Goal: Task Accomplishment & Management: Complete application form

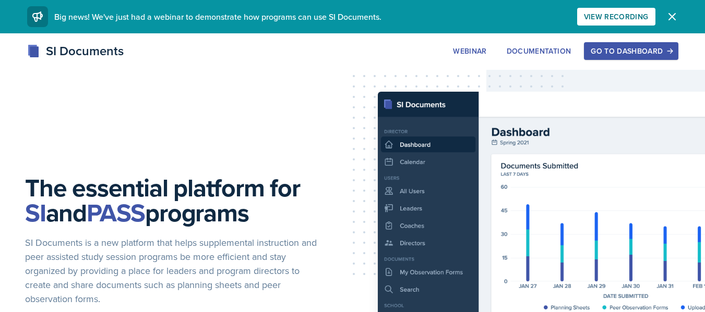
click at [620, 47] on div "Go to Dashboard" at bounding box center [630, 51] width 80 height 8
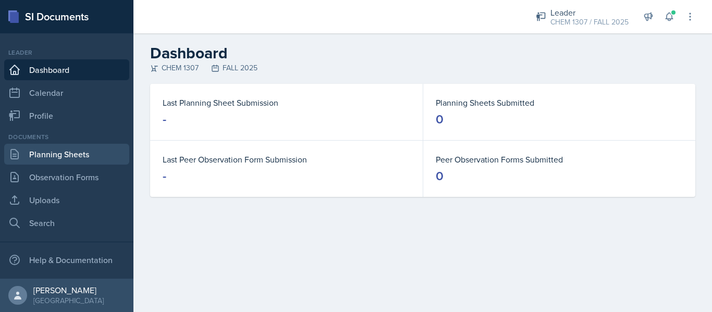
click at [94, 156] on link "Planning Sheets" at bounding box center [66, 154] width 125 height 21
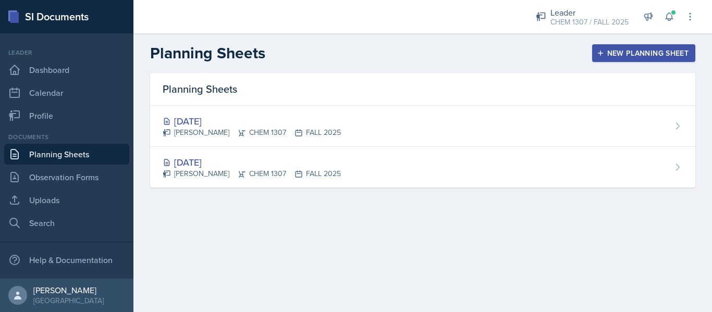
click at [626, 58] on button "New Planning Sheet" at bounding box center [643, 53] width 103 height 18
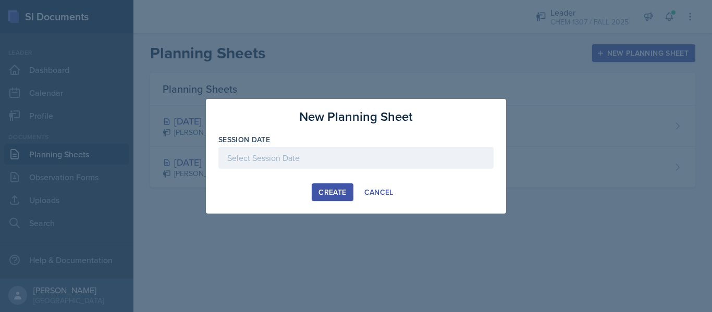
click at [327, 166] on div at bounding box center [356, 158] width 275 height 22
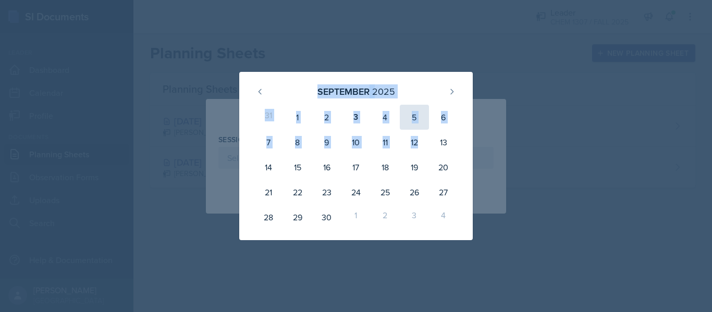
drag, startPoint x: 604, startPoint y: 280, endPoint x: 418, endPoint y: 117, distance: 246.9
click at [418, 117] on div "[DATE] 31 1 2 3 4 5 6 7 8 9 10 11 12 13 14 15 16 17 18 19 20 21 22 23 24 25 26 …" at bounding box center [356, 156] width 712 height 312
click at [409, 95] on div "[DATE]" at bounding box center [356, 91] width 209 height 22
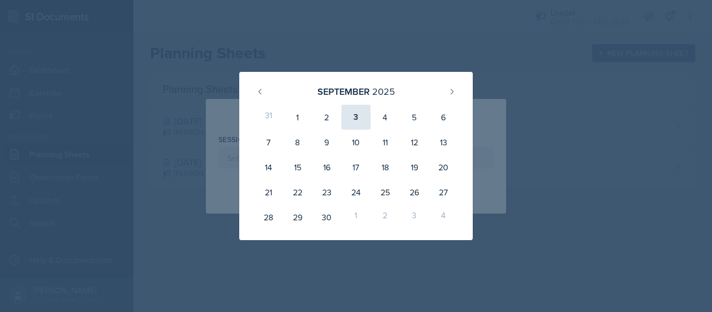
click at [359, 114] on div "3" at bounding box center [356, 117] width 29 height 25
type input "[DATE]"
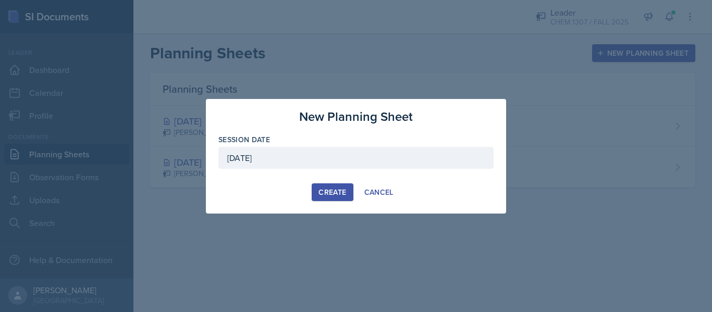
click at [336, 190] on div "Create" at bounding box center [333, 192] width 28 height 8
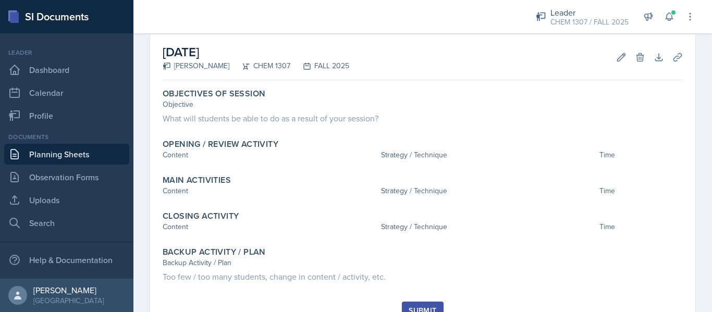
scroll to position [47, 0]
click at [612, 64] on button "Edit" at bounding box center [621, 57] width 19 height 19
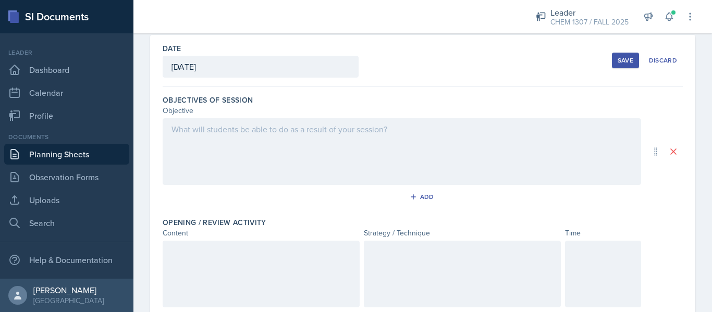
click at [442, 141] on div at bounding box center [402, 151] width 479 height 67
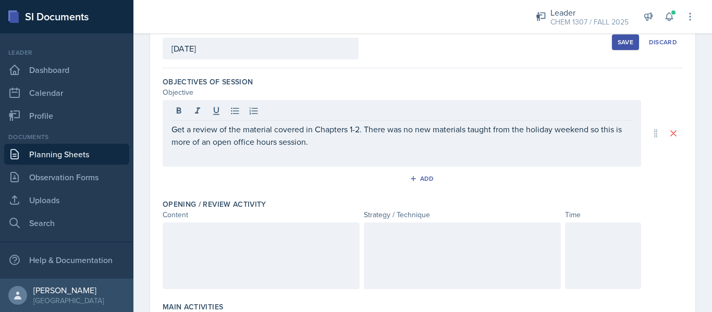
click at [332, 256] on div at bounding box center [261, 256] width 197 height 67
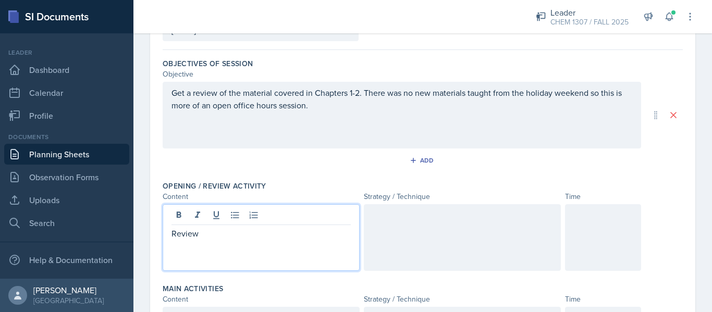
click at [402, 250] on div at bounding box center [462, 237] width 197 height 67
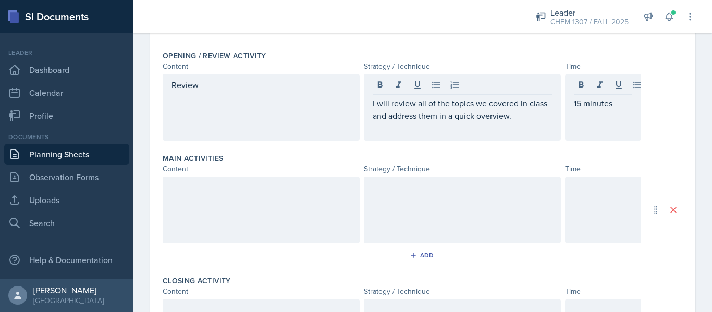
scroll to position [232, 0]
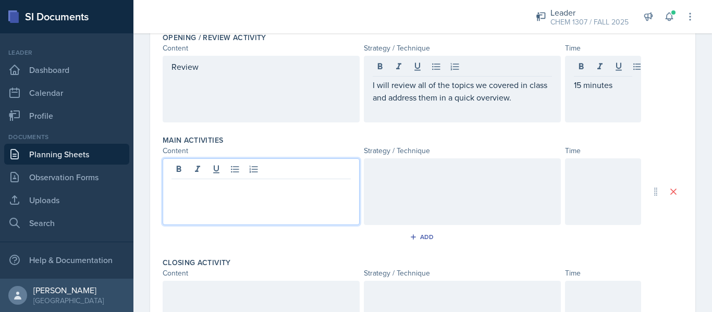
click at [337, 186] on p at bounding box center [261, 187] width 179 height 13
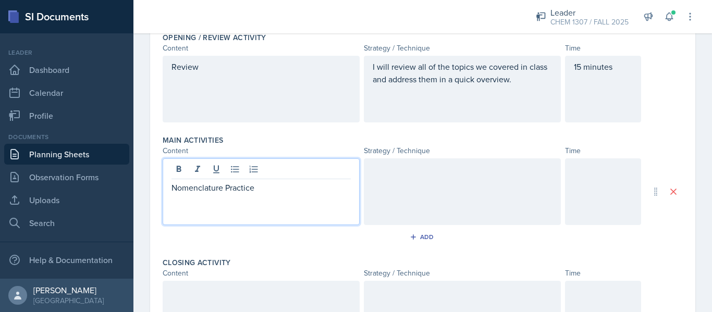
click at [401, 176] on div at bounding box center [462, 192] width 197 height 67
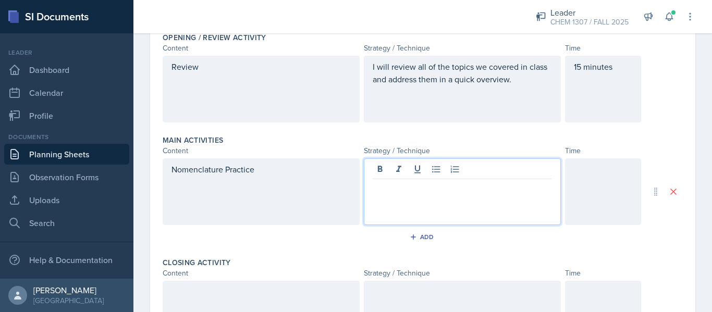
scroll to position [250, 0]
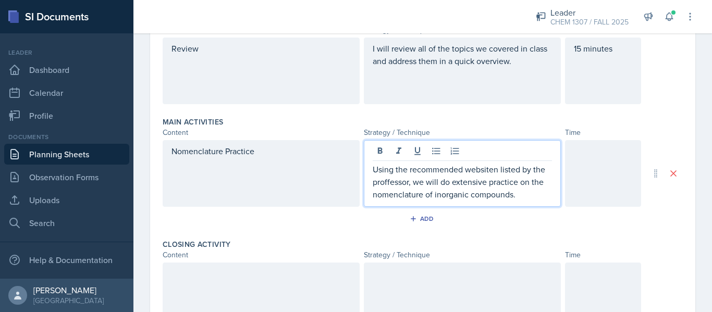
click at [481, 167] on p "Using the recommended websiten listed by the proffessor, we will do extensive p…" at bounding box center [462, 182] width 179 height 38
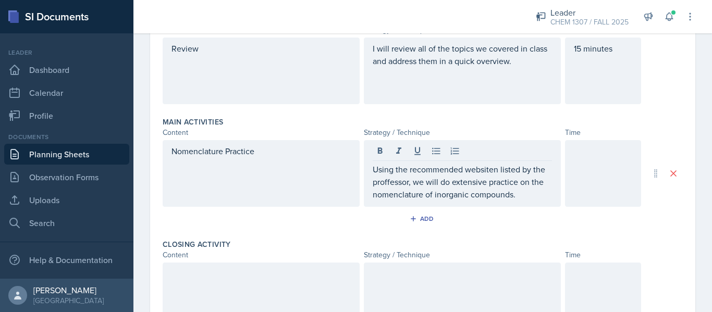
drag, startPoint x: 471, startPoint y: 148, endPoint x: 487, endPoint y: 174, distance: 30.4
click at [487, 174] on div "Using the recommended websiten listed by the proffessor, we will do extensive p…" at bounding box center [462, 173] width 197 height 67
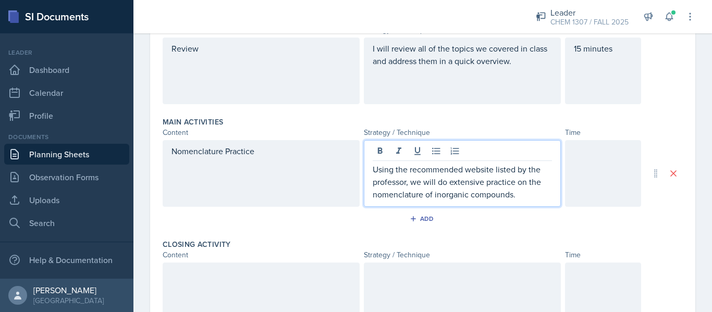
click at [613, 181] on div at bounding box center [603, 173] width 76 height 67
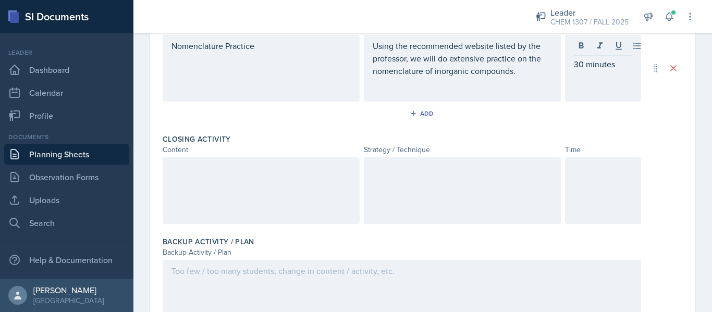
scroll to position [357, 0]
click at [364, 215] on div at bounding box center [462, 189] width 197 height 67
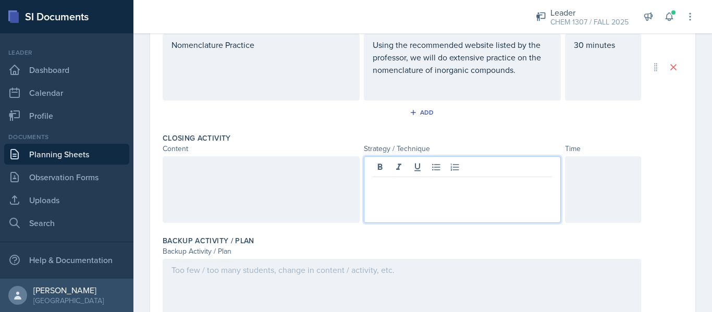
scroll to position [375, 0]
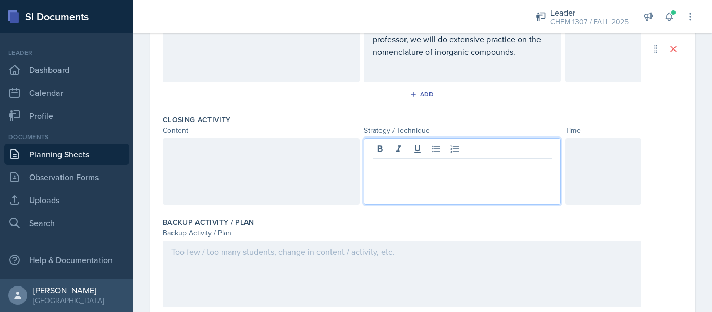
click at [319, 205] on div "Closing Activity Content Strategy / Technique Time" at bounding box center [423, 162] width 520 height 103
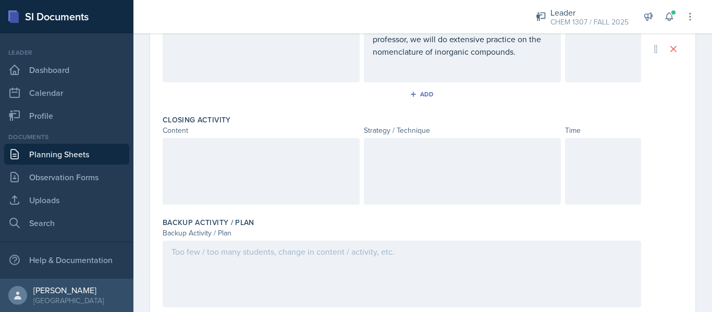
click at [319, 203] on div at bounding box center [261, 171] width 197 height 67
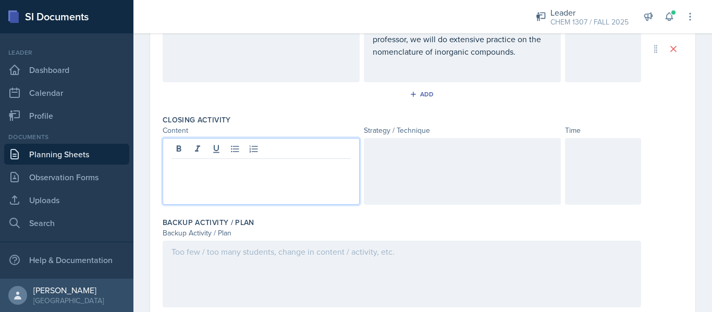
scroll to position [393, 0]
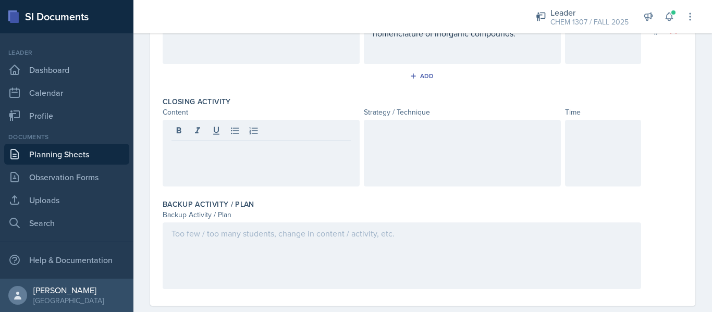
click at [320, 196] on div "Backup Activity / Plan Backup Activity / Plan" at bounding box center [423, 246] width 520 height 103
click at [417, 70] on button "Add" at bounding box center [423, 76] width 34 height 16
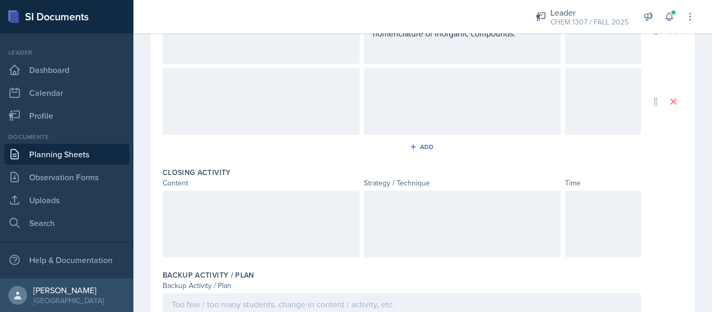
click at [334, 92] on div at bounding box center [261, 101] width 197 height 67
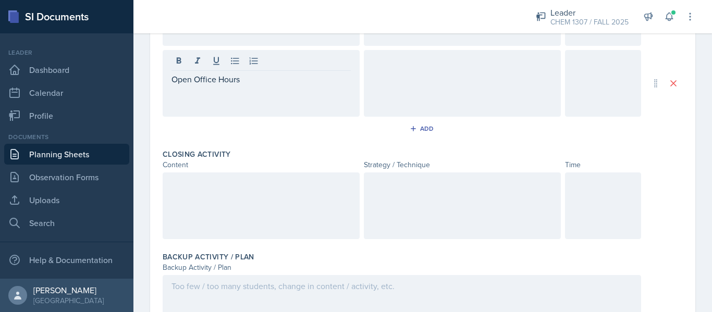
click at [390, 89] on div at bounding box center [462, 83] width 197 height 67
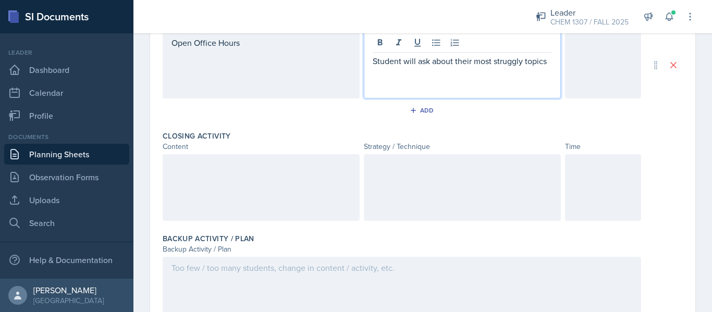
click at [528, 67] on p "Student will ask about their most struggly topics" at bounding box center [462, 61] width 179 height 13
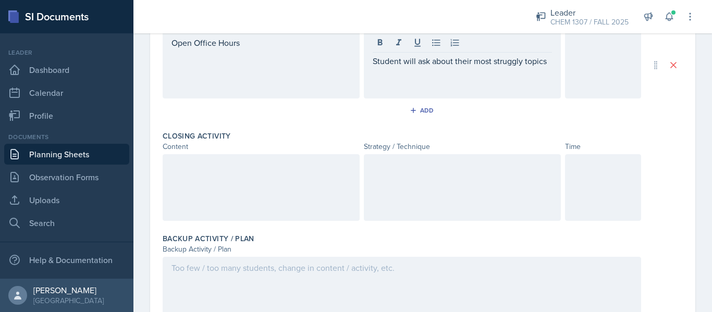
click at [591, 77] on div at bounding box center [603, 65] width 76 height 67
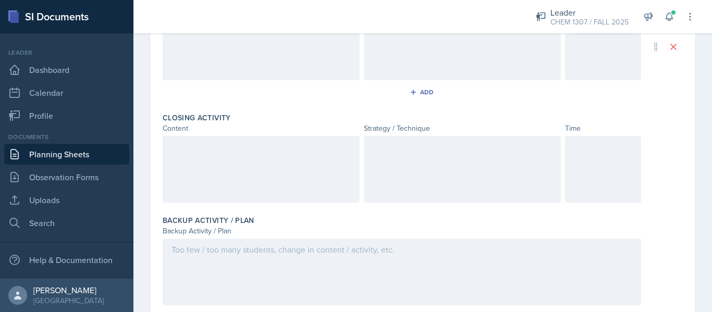
click at [538, 60] on div "Student will ask about their most struggly topics" at bounding box center [462, 47] width 197 height 67
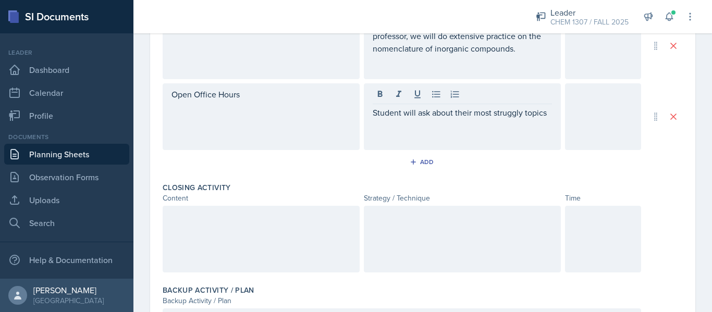
scroll to position [359, 0]
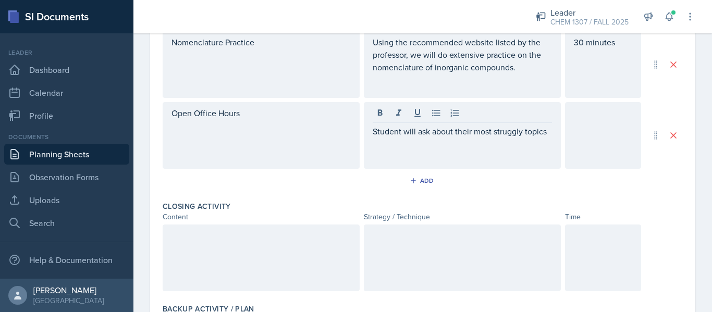
click at [549, 140] on div "Student will ask about their most struggly topics" at bounding box center [462, 135] width 197 height 67
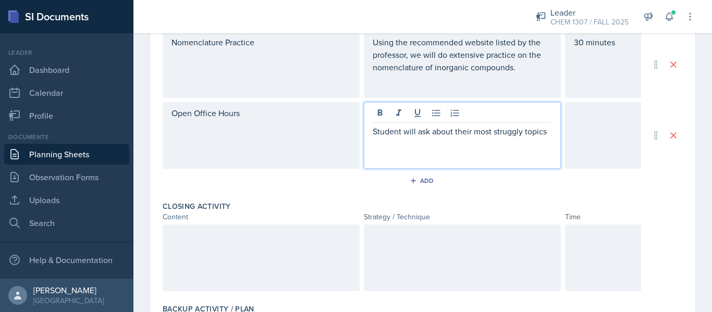
click at [545, 133] on p "Student will ask about their most struggly topics" at bounding box center [462, 131] width 179 height 13
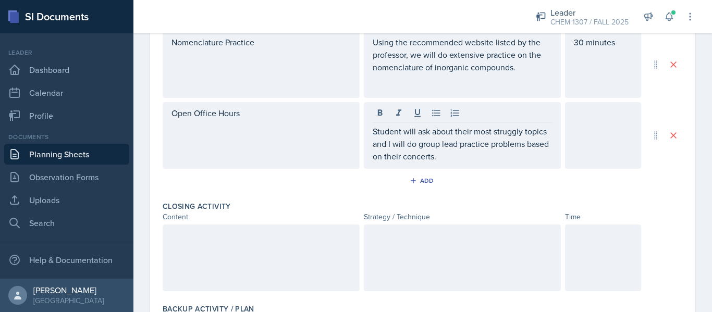
click at [621, 137] on div at bounding box center [603, 135] width 76 height 67
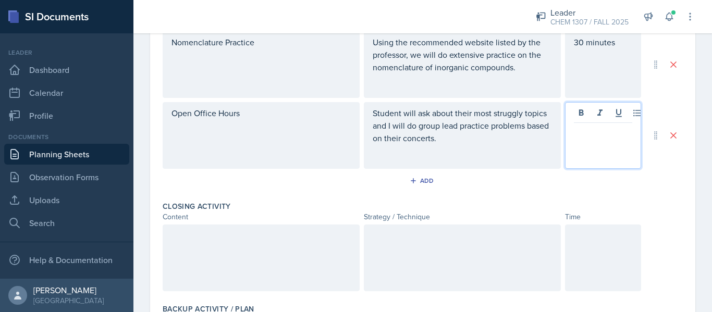
scroll to position [378, 0]
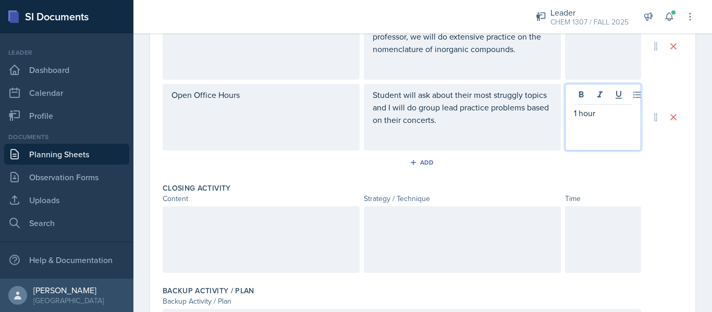
click at [292, 254] on div at bounding box center [261, 240] width 197 height 67
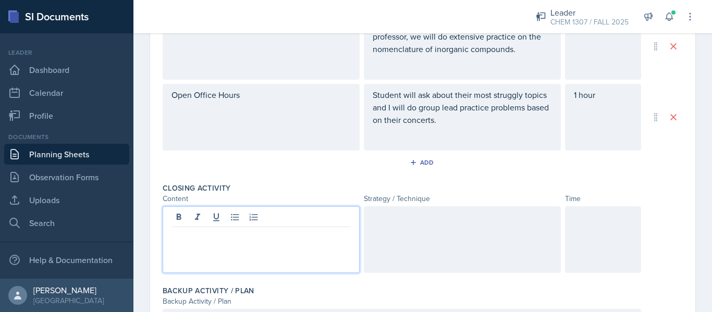
scroll to position [396, 0]
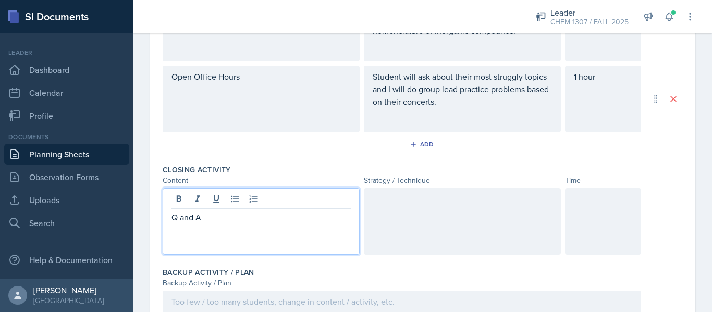
click at [405, 213] on div at bounding box center [462, 221] width 197 height 67
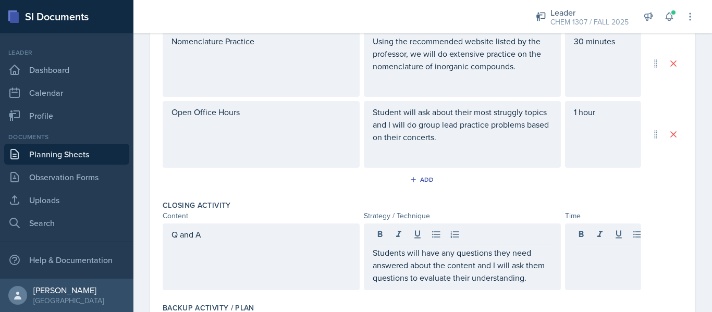
scroll to position [431, 0]
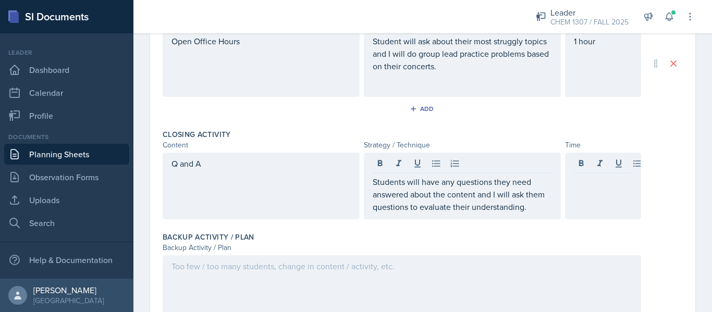
click at [597, 203] on div at bounding box center [603, 186] width 76 height 67
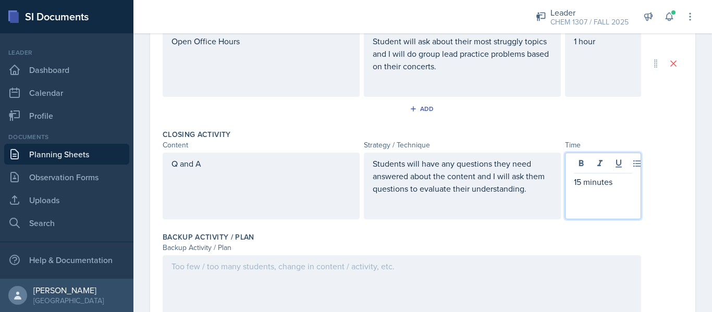
click at [499, 278] on div at bounding box center [402, 289] width 479 height 67
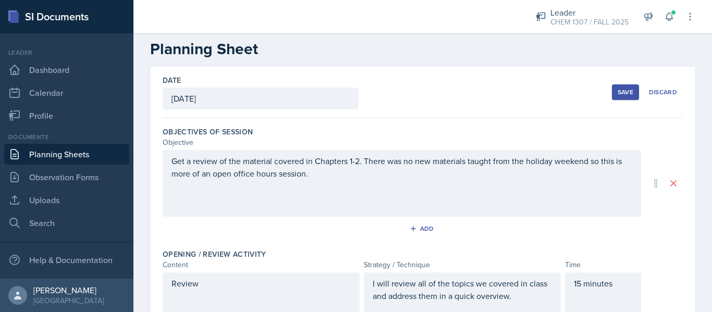
scroll to position [0, 0]
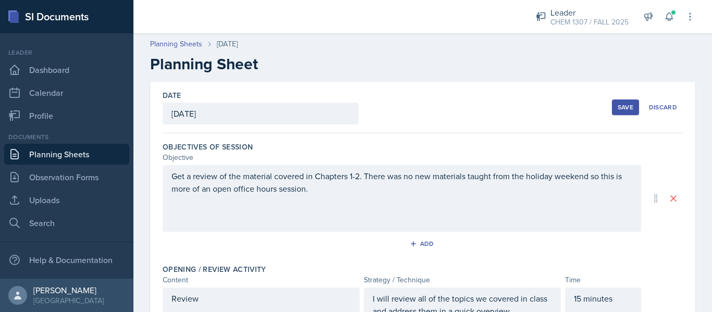
click at [622, 105] on div "Save" at bounding box center [626, 107] width 16 height 8
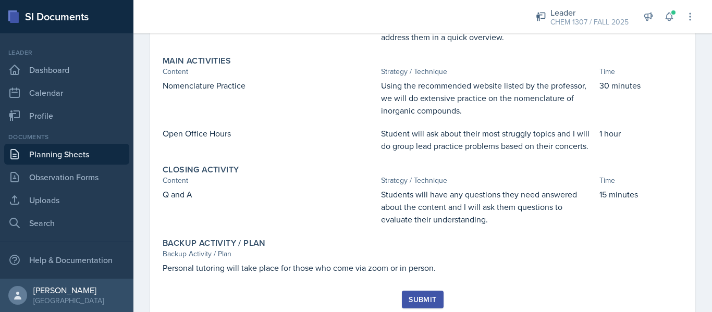
scroll to position [236, 0]
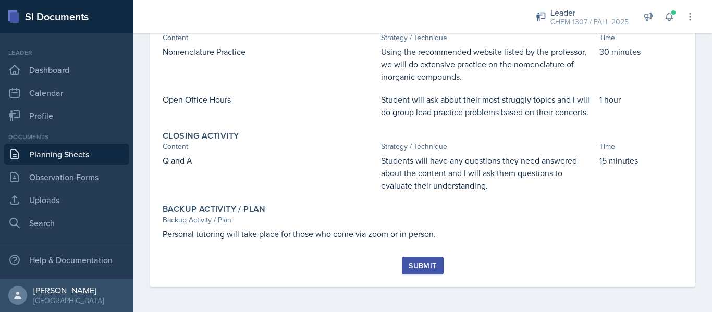
click at [424, 262] on div "Submit" at bounding box center [423, 266] width 28 height 8
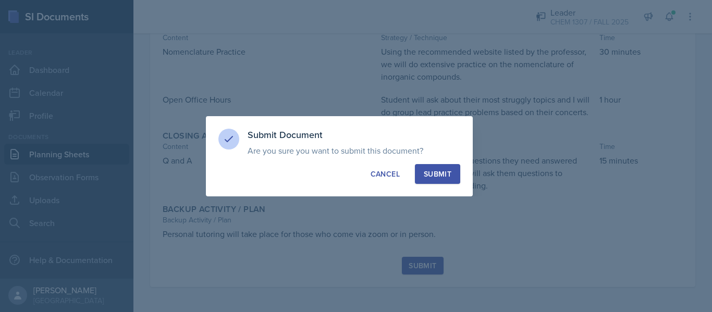
click at [446, 180] on button "Submit" at bounding box center [437, 174] width 45 height 20
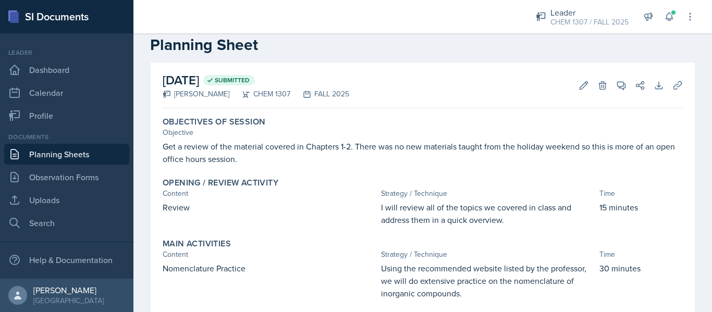
scroll to position [15, 0]
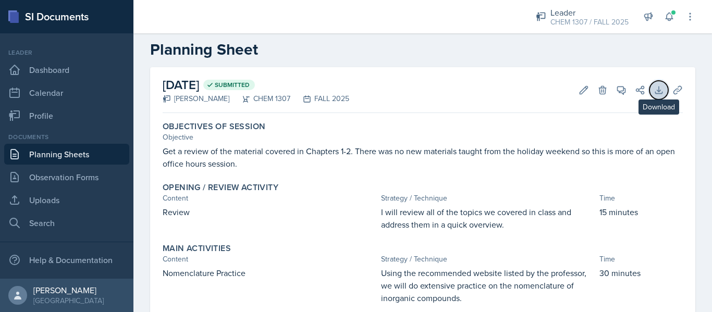
click at [656, 90] on icon at bounding box center [659, 90] width 7 height 7
